Goal: Information Seeking & Learning: Check status

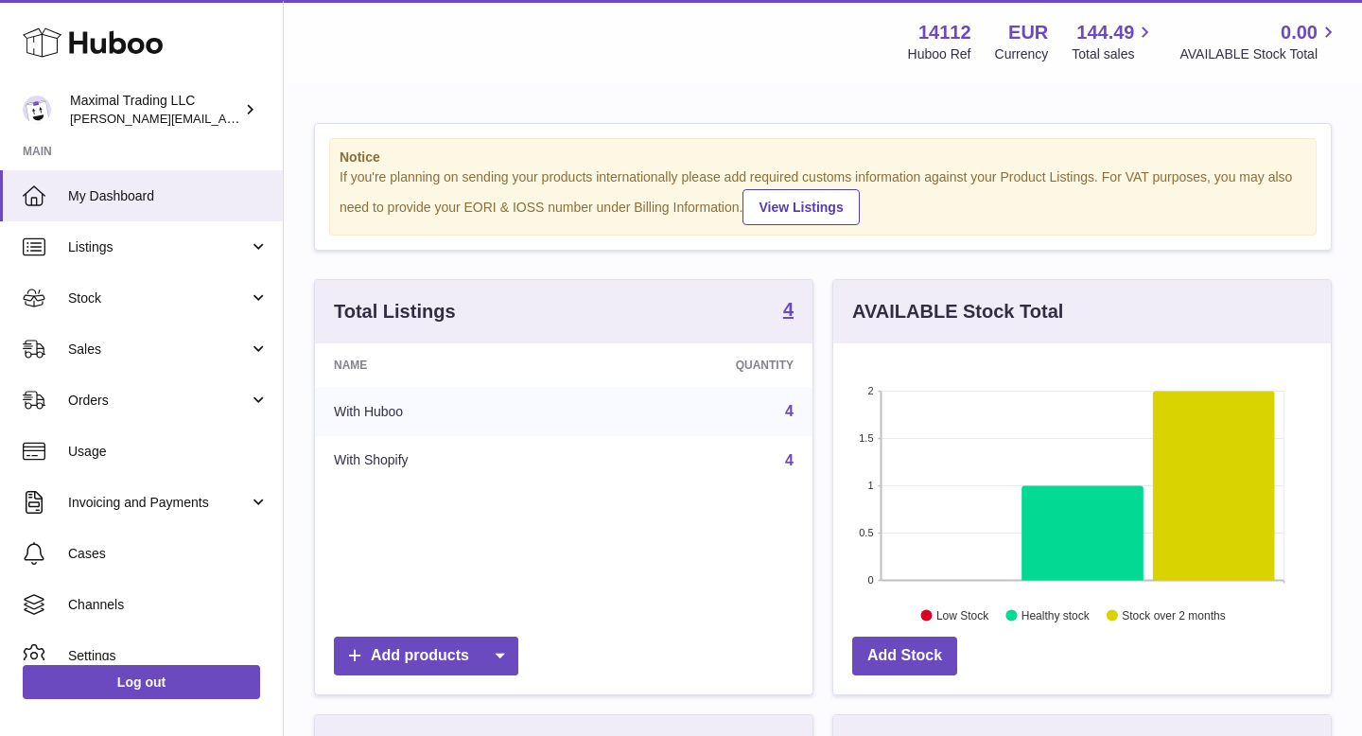
scroll to position [295, 497]
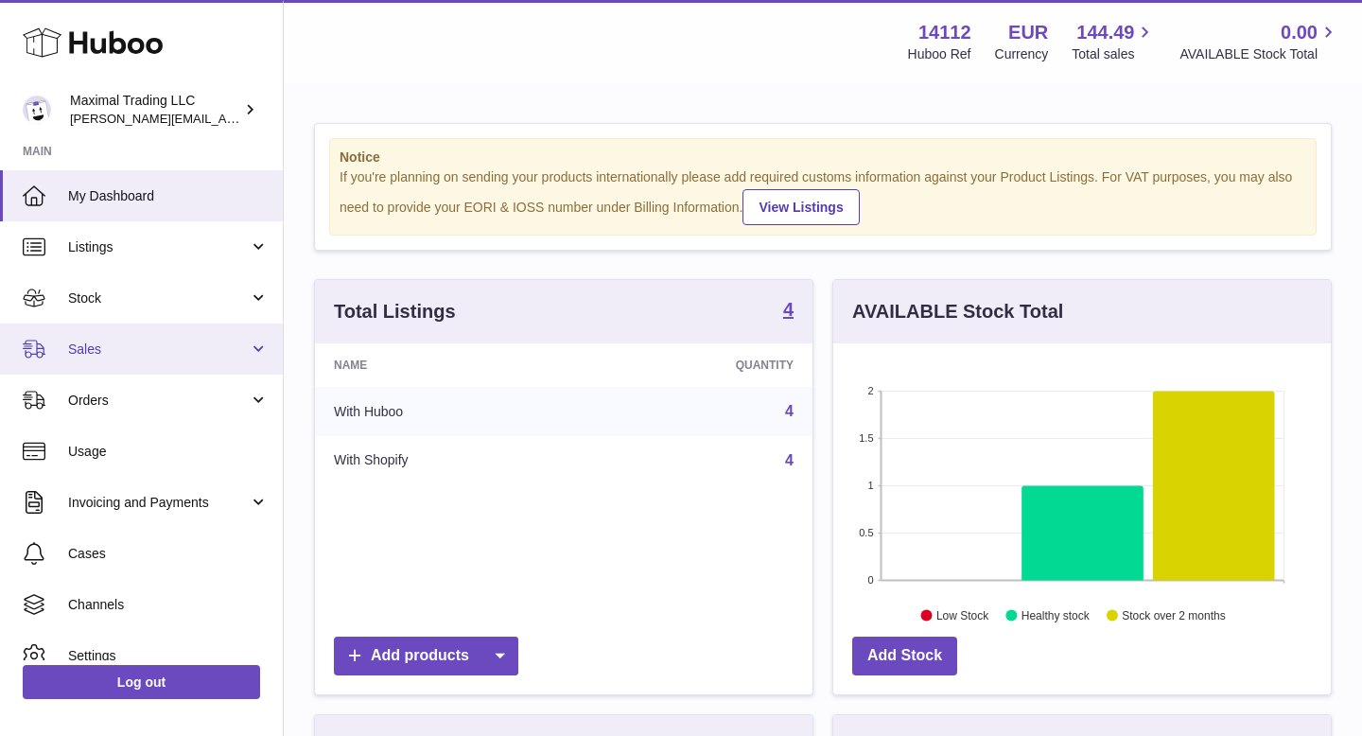
click at [180, 349] on span "Sales" at bounding box center [158, 349] width 181 height 18
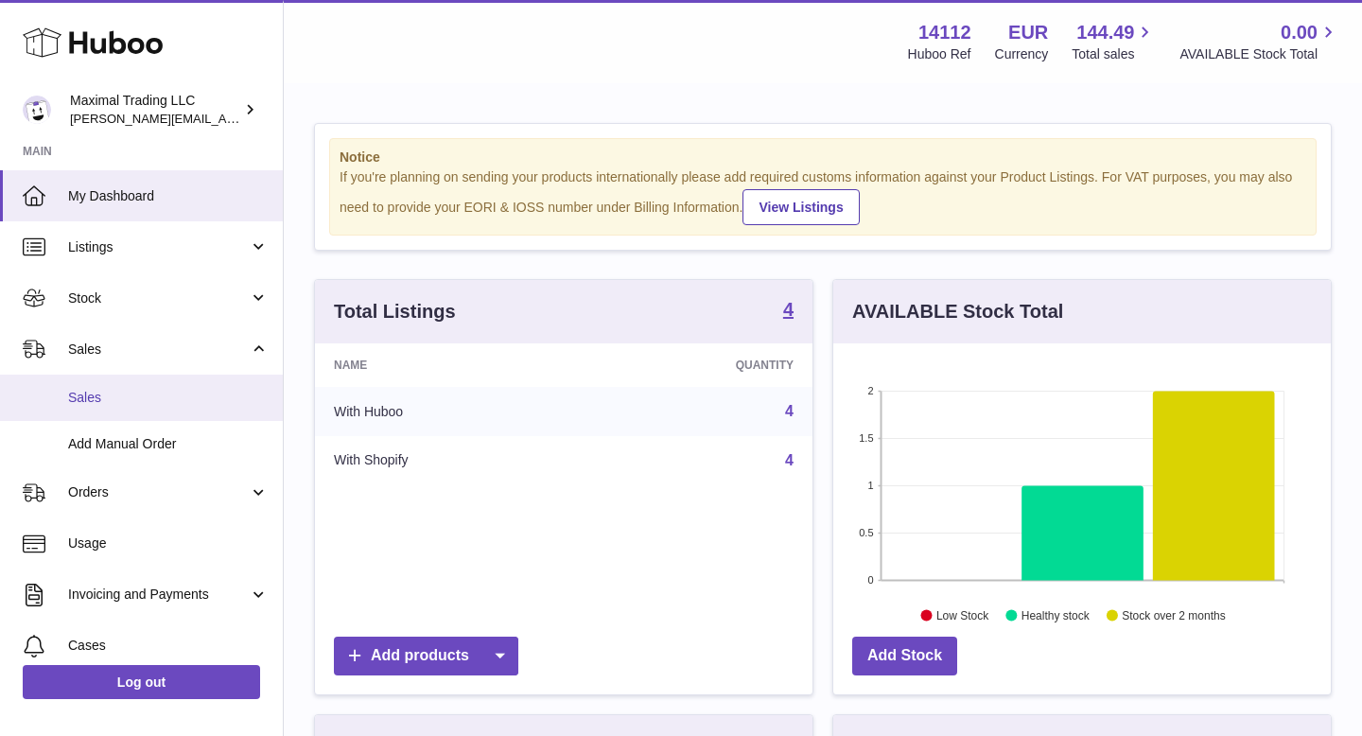
click at [168, 399] on span "Sales" at bounding box center [168, 398] width 200 height 18
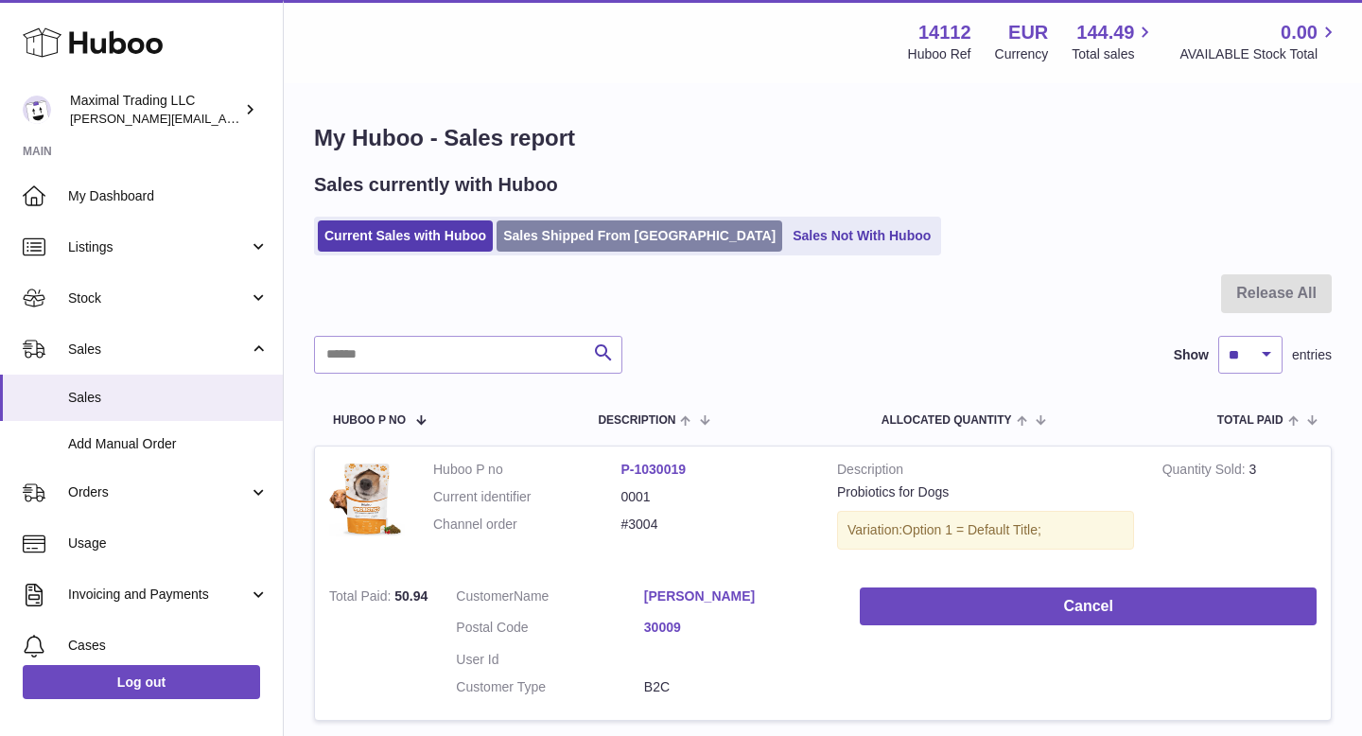
click at [575, 234] on link "Sales Shipped From Huboo" at bounding box center [639, 235] width 286 height 31
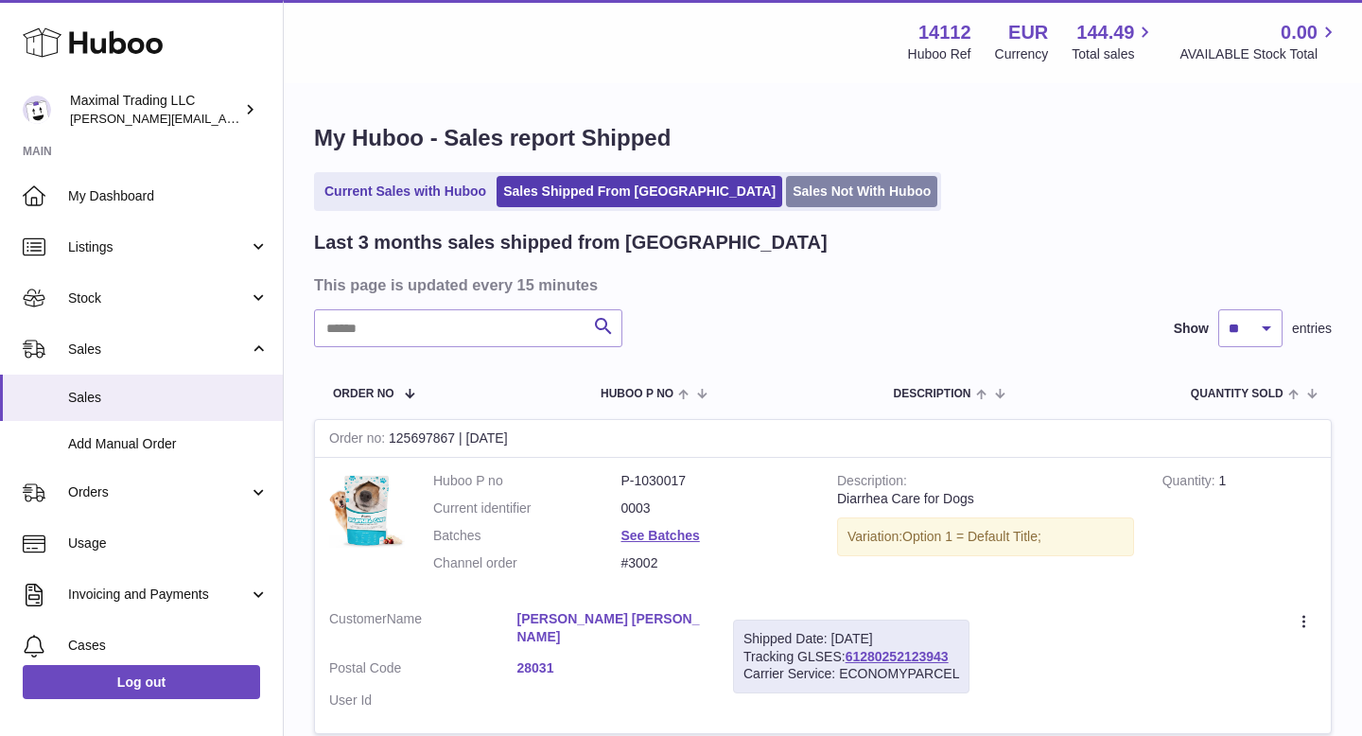
click at [786, 188] on link "Sales Not With Huboo" at bounding box center [861, 191] width 151 height 31
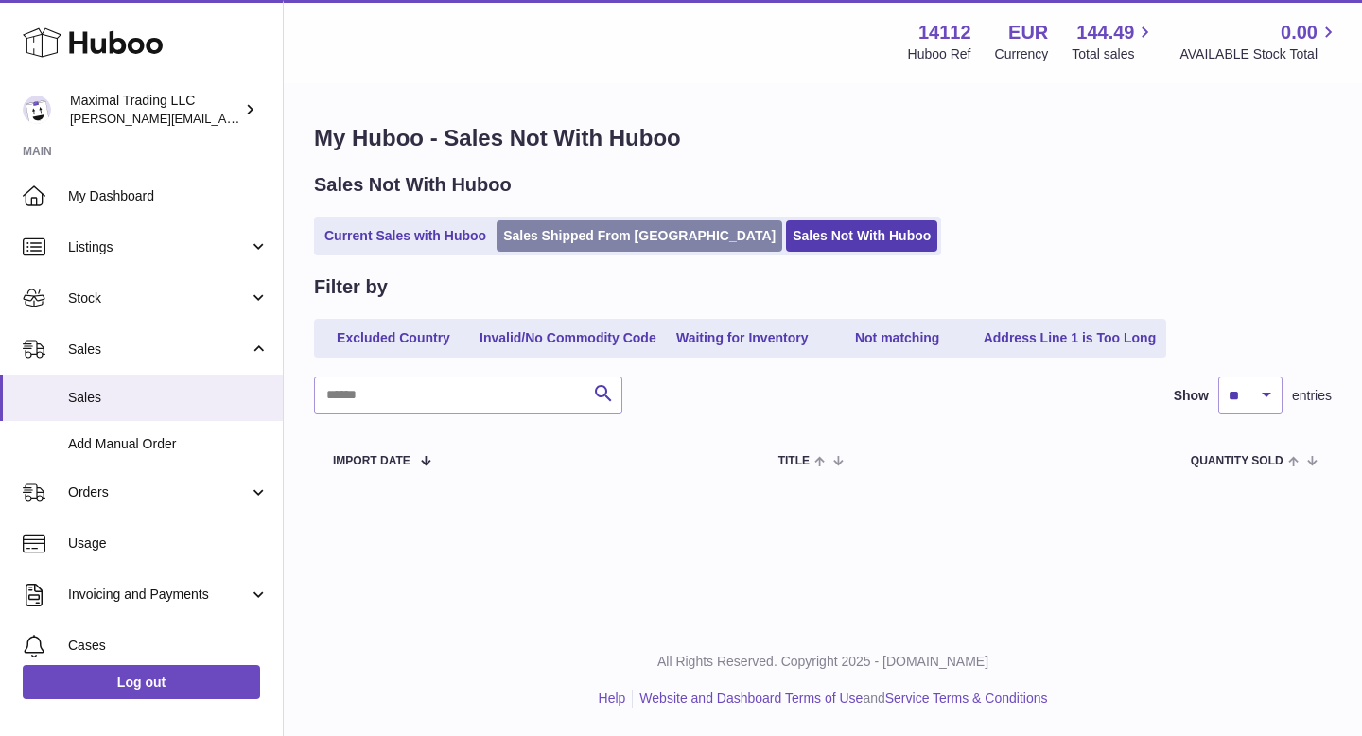
click at [549, 234] on link "Sales Shipped From [GEOGRAPHIC_DATA]" at bounding box center [639, 235] width 286 height 31
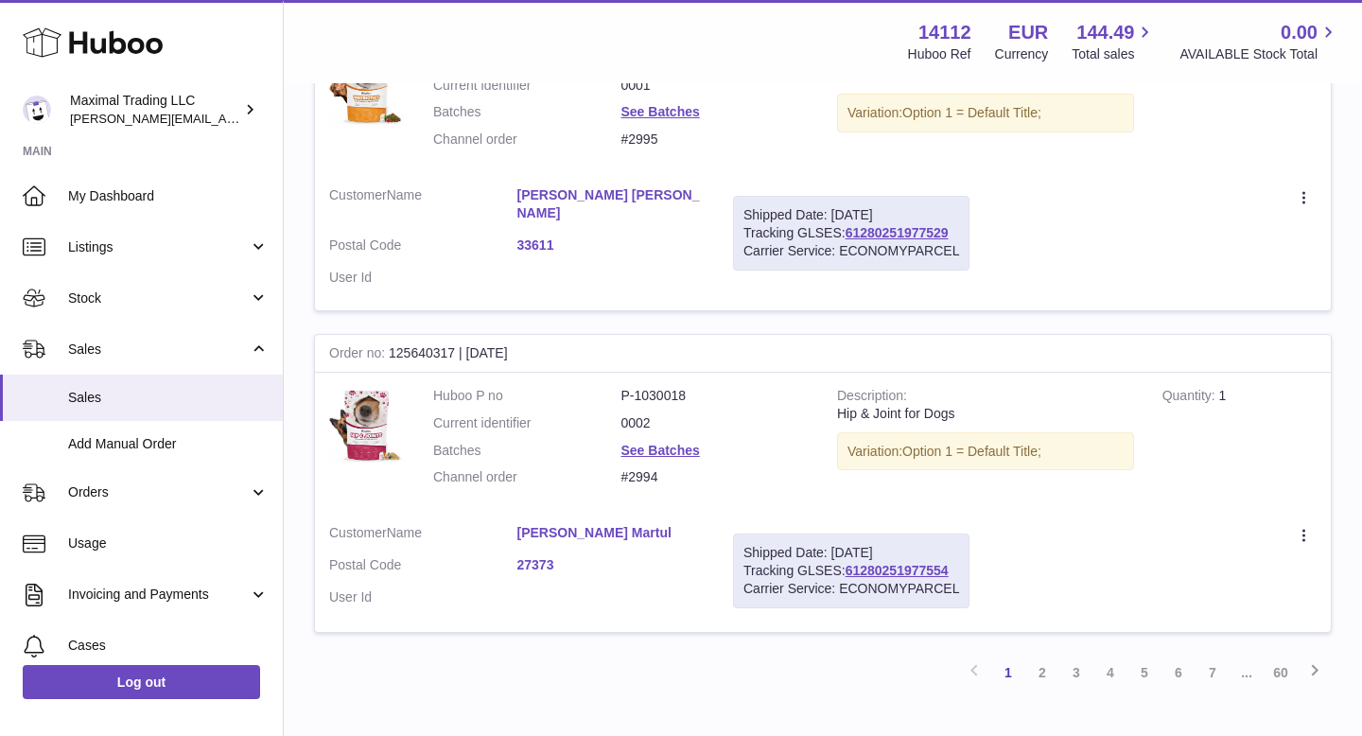
scroll to position [3114, 0]
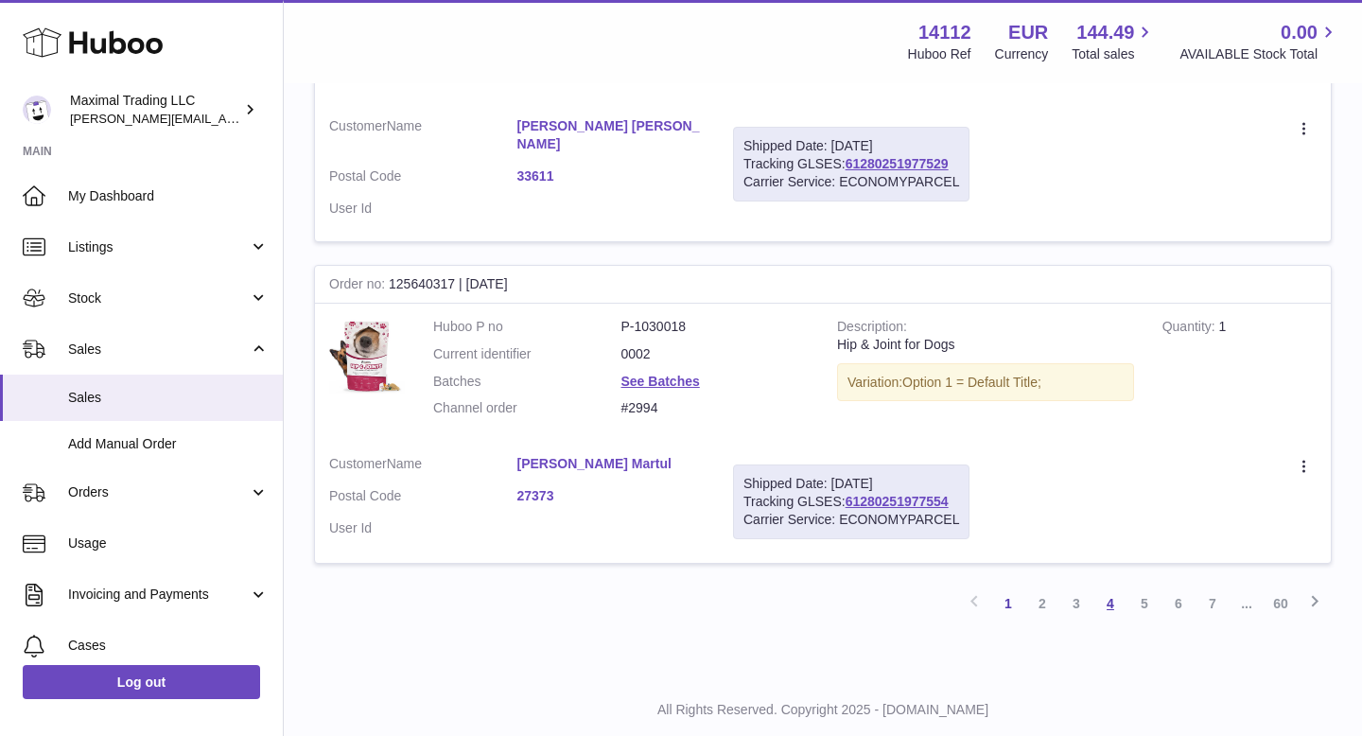
click at [1109, 586] on link "4" at bounding box center [1110, 603] width 34 height 34
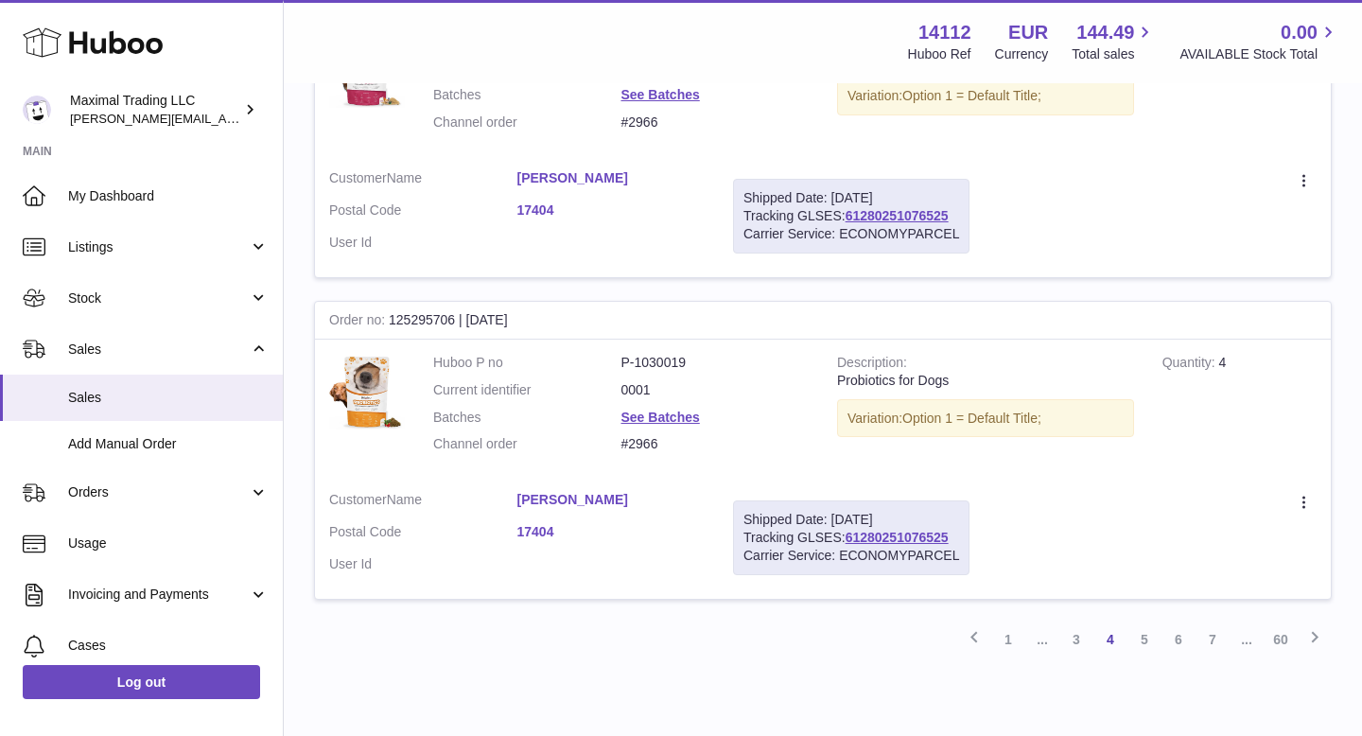
scroll to position [3098, 0]
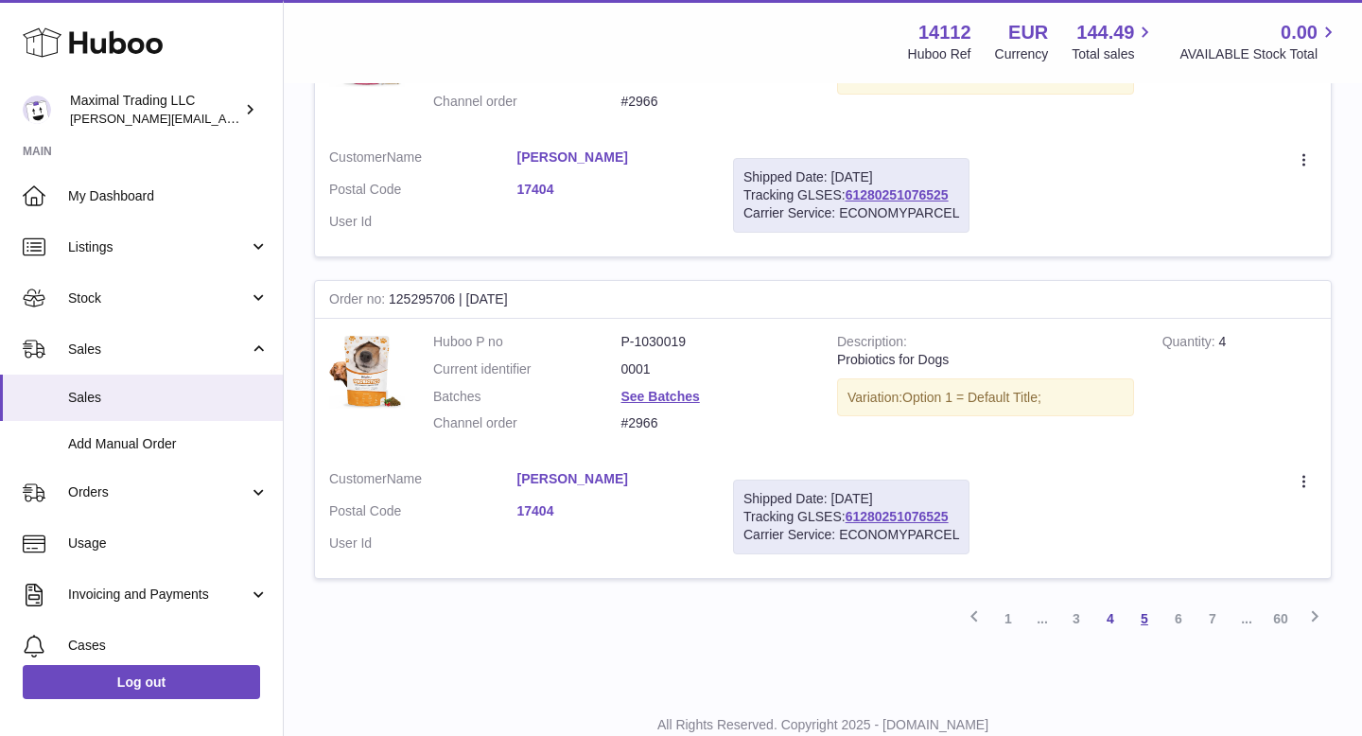
click at [1147, 601] on link "5" at bounding box center [1144, 618] width 34 height 34
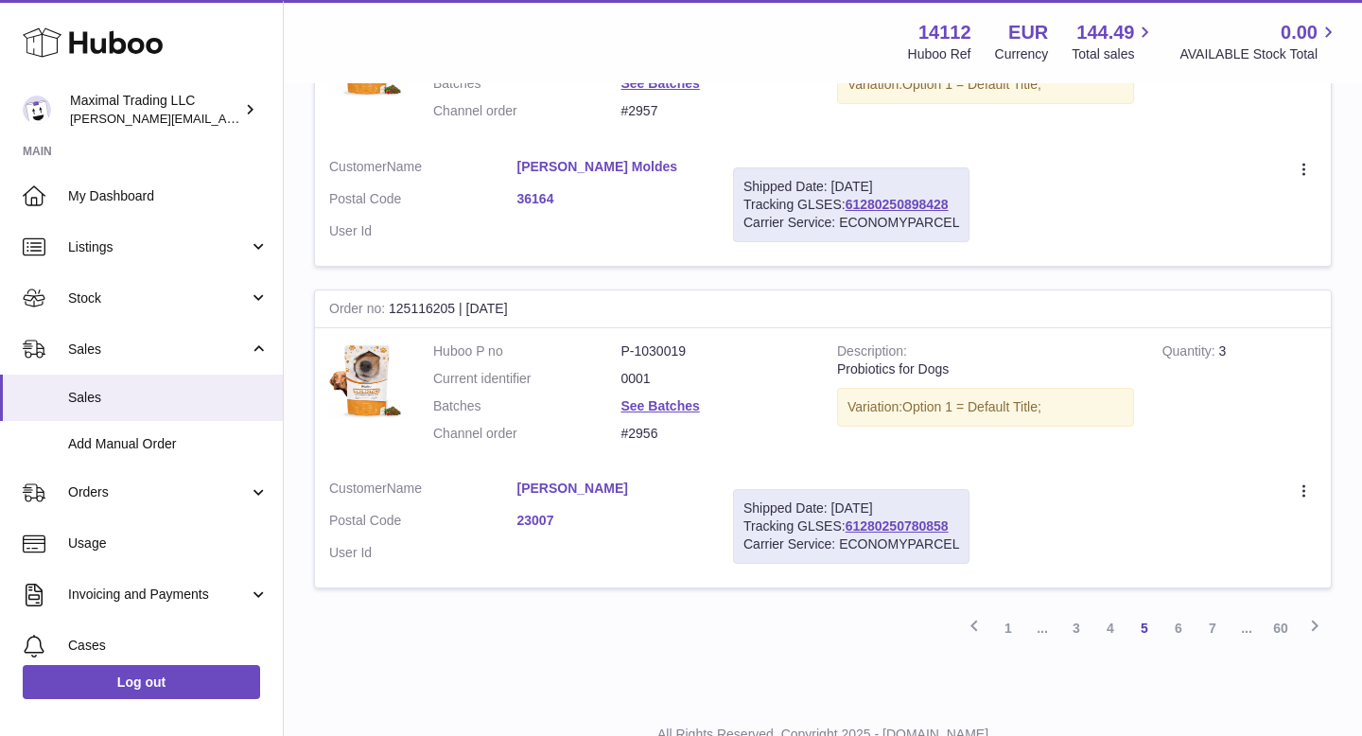
scroll to position [3098, 0]
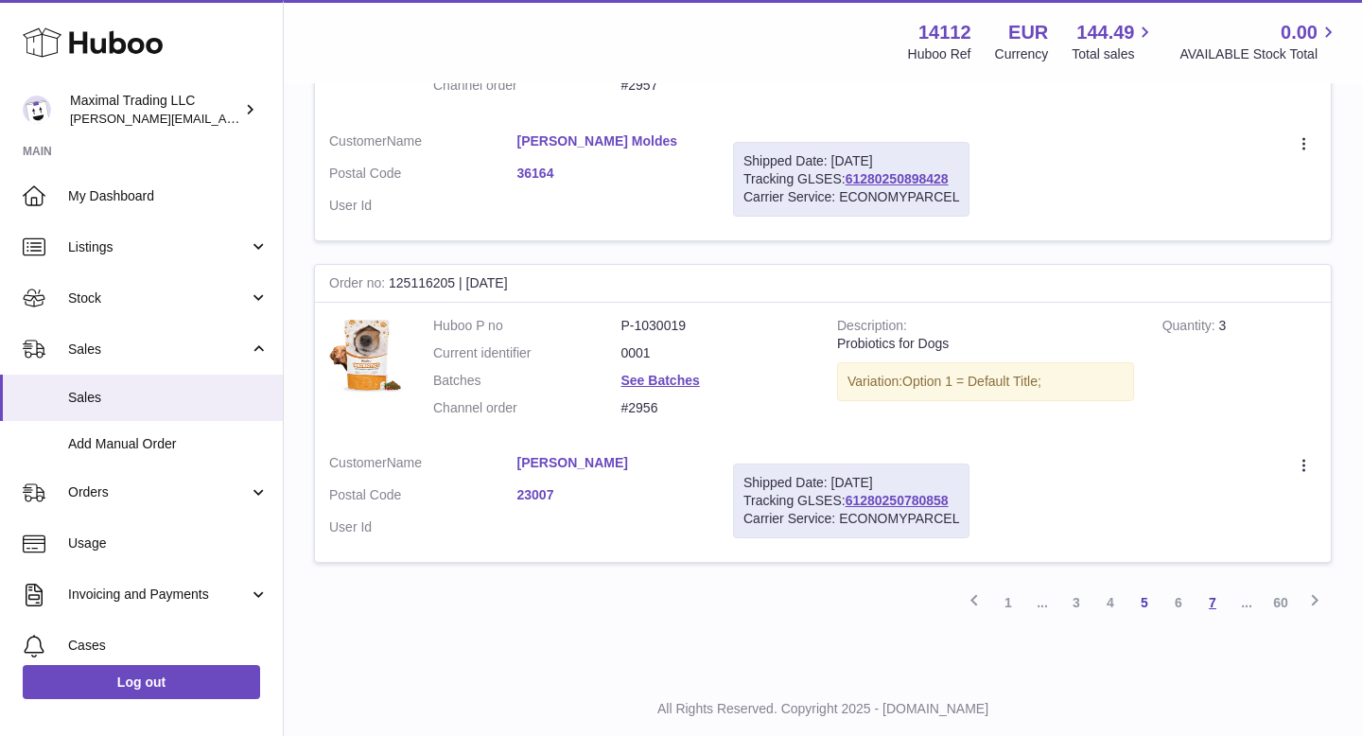
click at [1213, 585] on link "7" at bounding box center [1212, 602] width 34 height 34
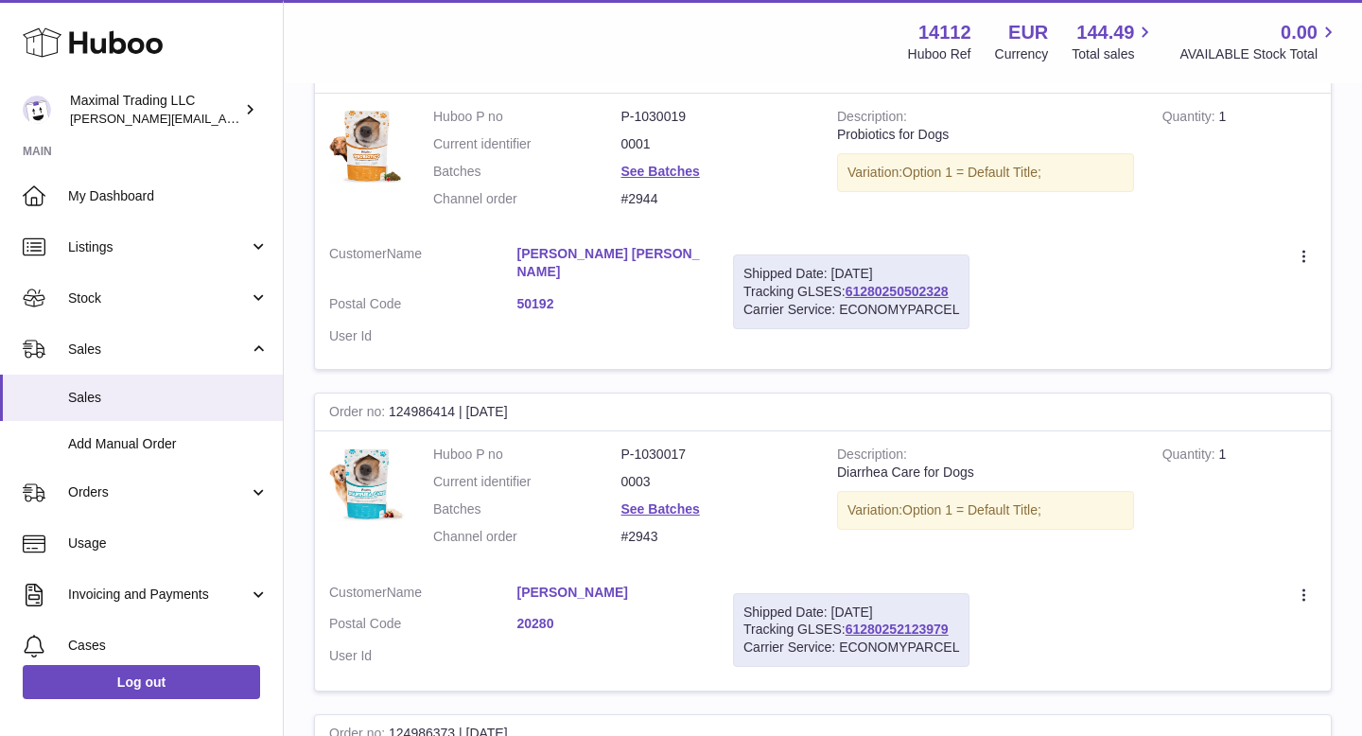
scroll to position [1335, 0]
